Goal: Task Accomplishment & Management: Complete application form

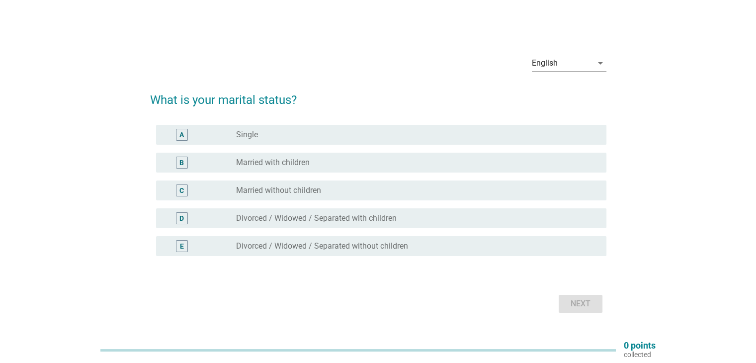
click at [282, 129] on div "radio_button_unchecked Single" at bounding box center [417, 135] width 362 height 12
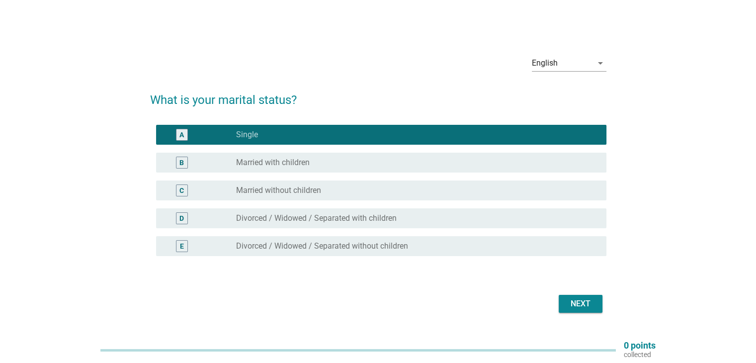
click at [580, 302] on div "Next" at bounding box center [581, 304] width 28 height 12
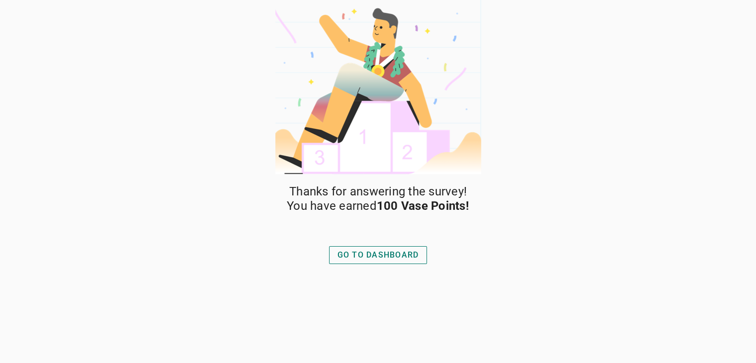
click at [385, 259] on div "GO TO DASHBOARD" at bounding box center [377, 255] width 81 height 12
